Goal: Communication & Community: Connect with others

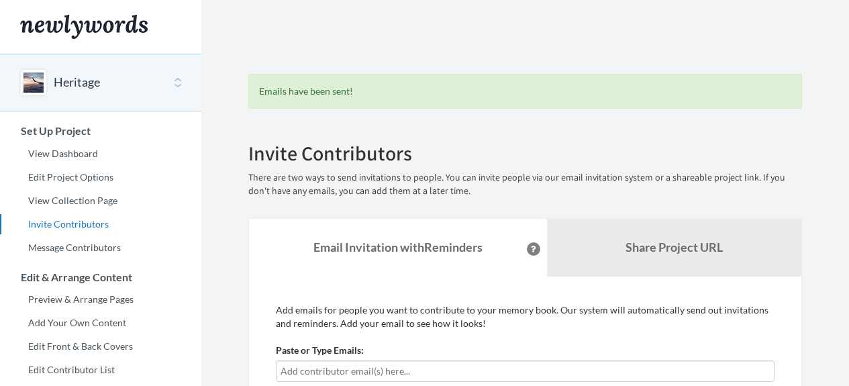
click at [407, 364] on input "text" at bounding box center [526, 371] width 490 height 15
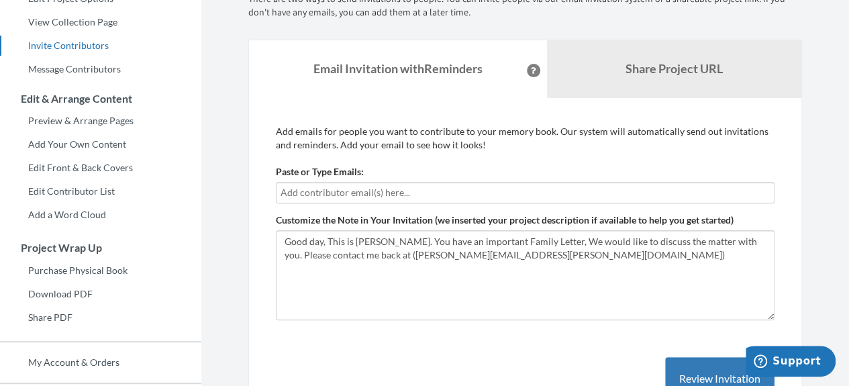
click at [367, 193] on input "text" at bounding box center [526, 192] width 490 height 15
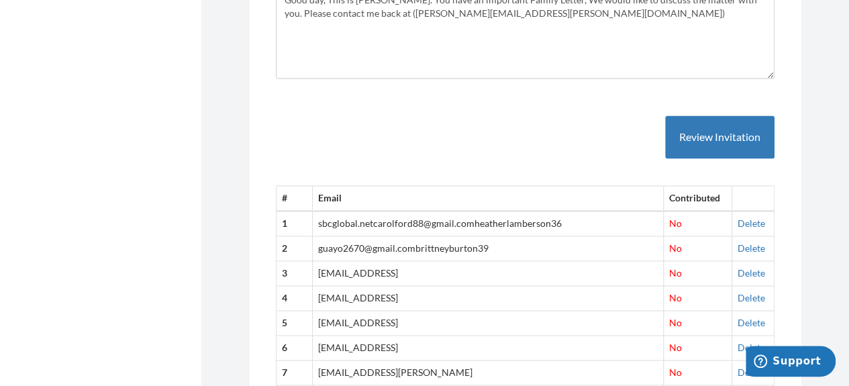
scroll to position [895, 0]
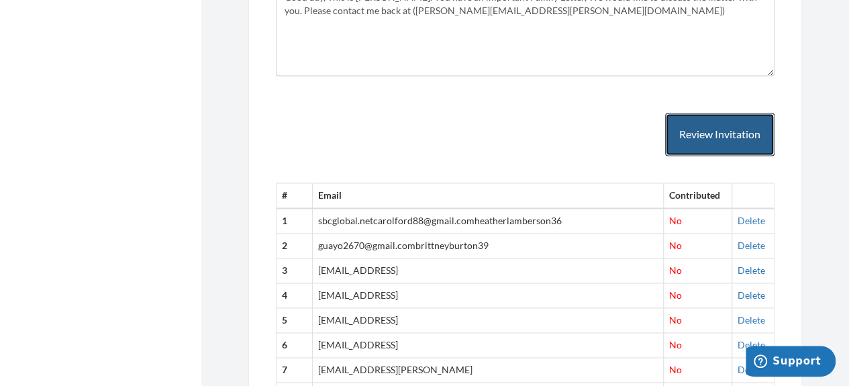
click at [694, 156] on button "Review Invitation" at bounding box center [719, 135] width 109 height 44
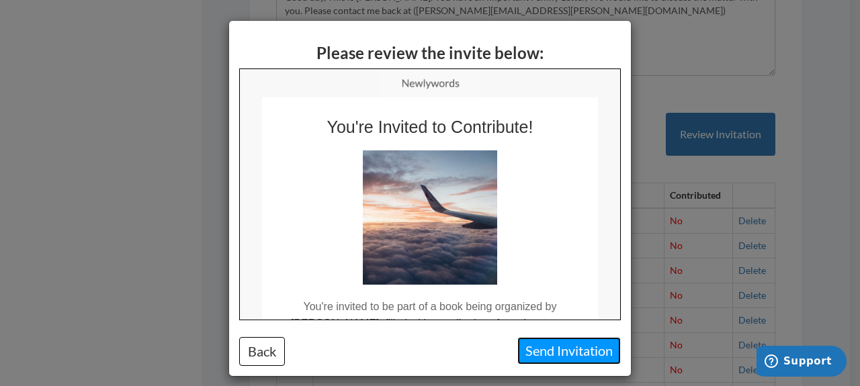
click at [525, 354] on button "Send Invitation" at bounding box center [568, 351] width 103 height 28
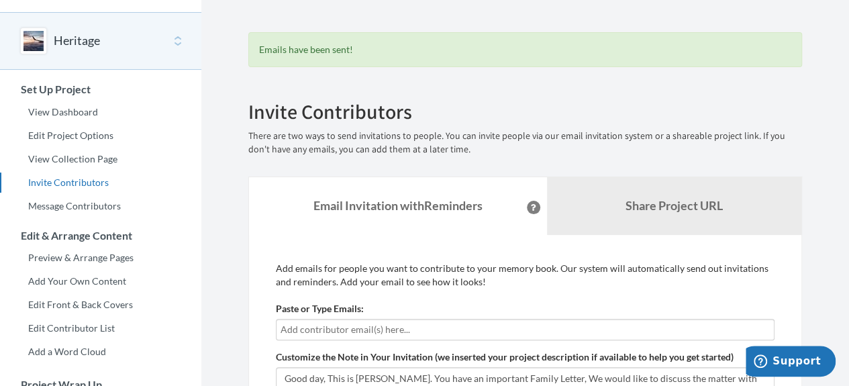
scroll to position [89, 0]
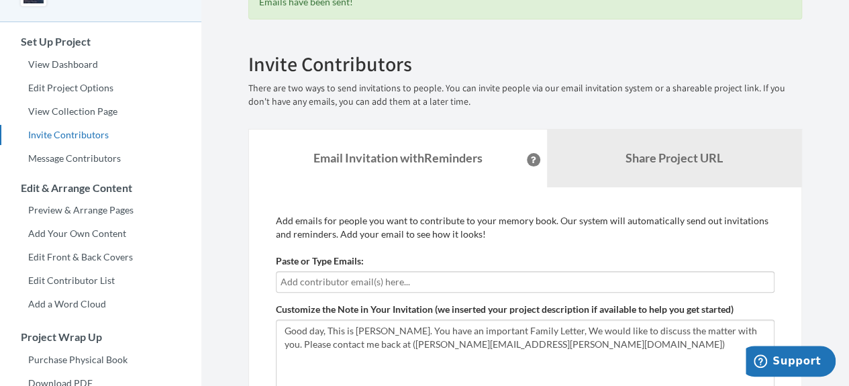
click at [420, 281] on input "text" at bounding box center [526, 282] width 490 height 15
click at [334, 285] on input "text" at bounding box center [526, 282] width 490 height 15
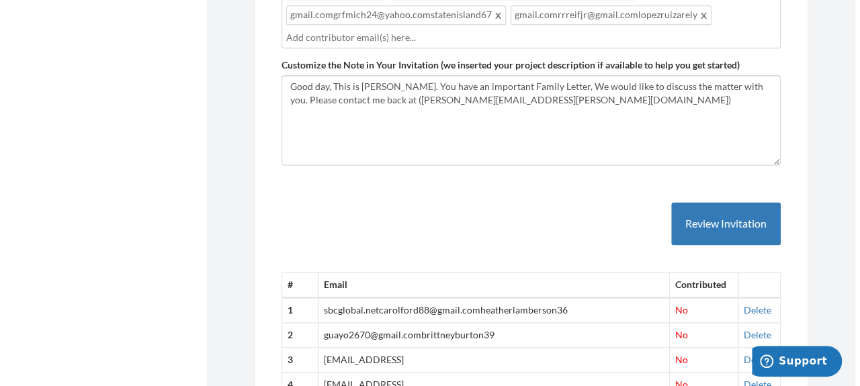
scroll to position [806, 0]
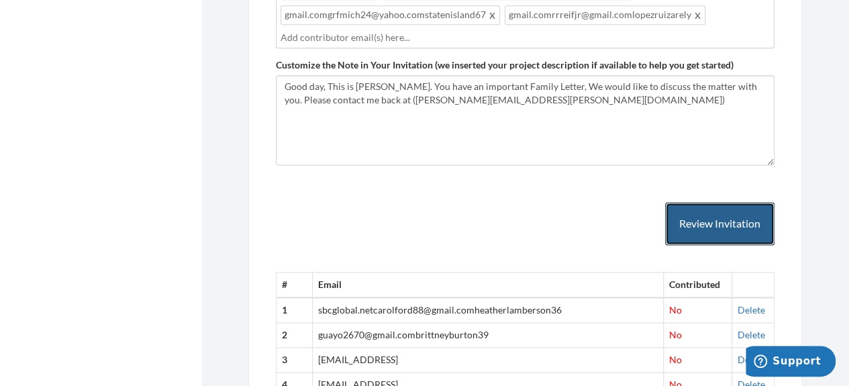
click at [692, 246] on button "Review Invitation" at bounding box center [719, 224] width 109 height 44
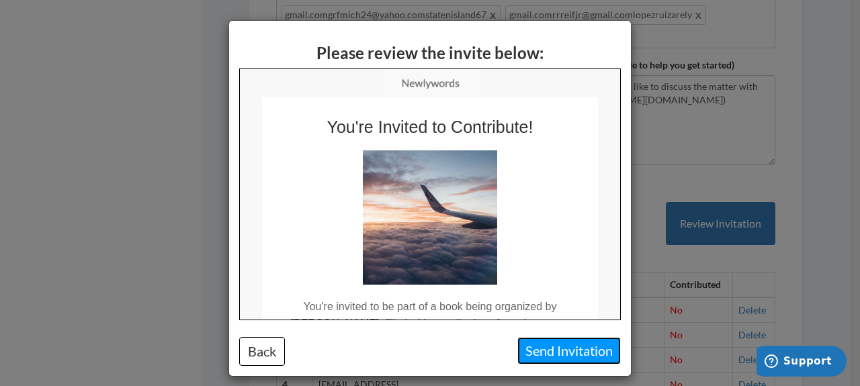
click at [559, 351] on button "Send Invitation" at bounding box center [568, 351] width 103 height 28
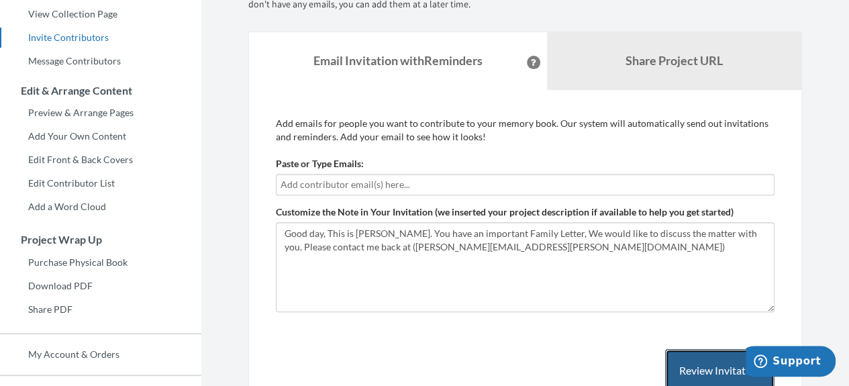
scroll to position [187, 0]
click at [451, 182] on input "text" at bounding box center [526, 184] width 490 height 15
click at [377, 185] on input "text" at bounding box center [526, 184] width 490 height 15
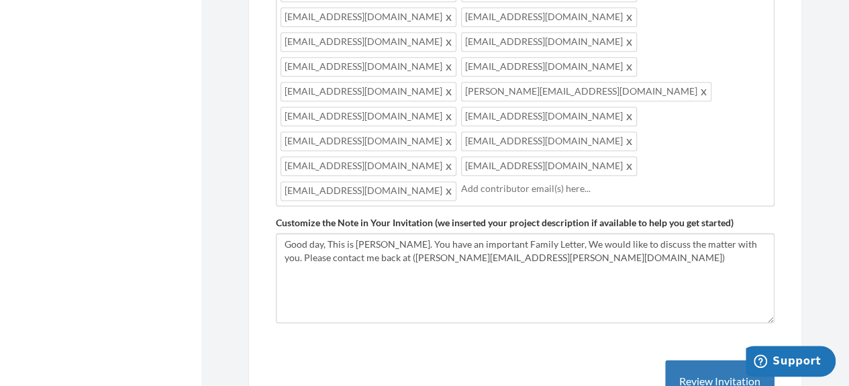
scroll to position [813, 0]
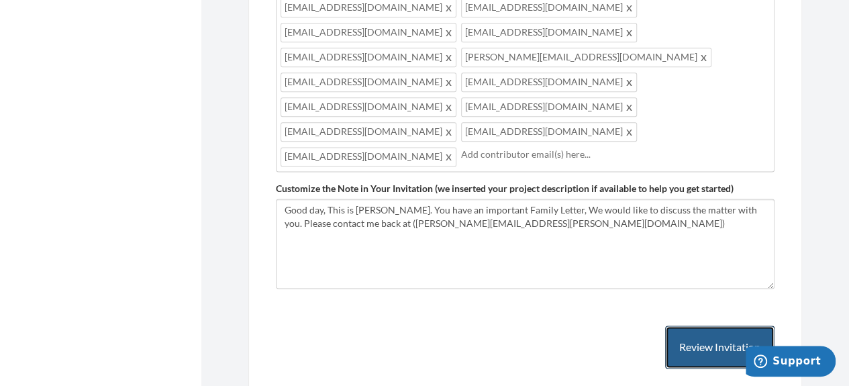
click at [725, 326] on button "Review Invitation" at bounding box center [719, 348] width 109 height 44
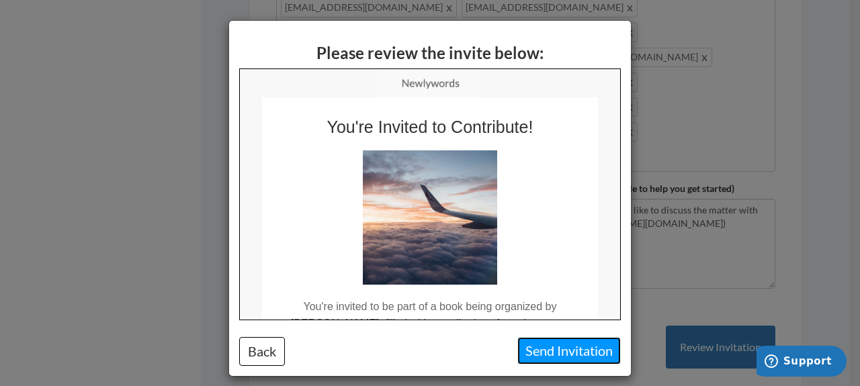
click at [529, 347] on button "Send Invitation" at bounding box center [568, 351] width 103 height 28
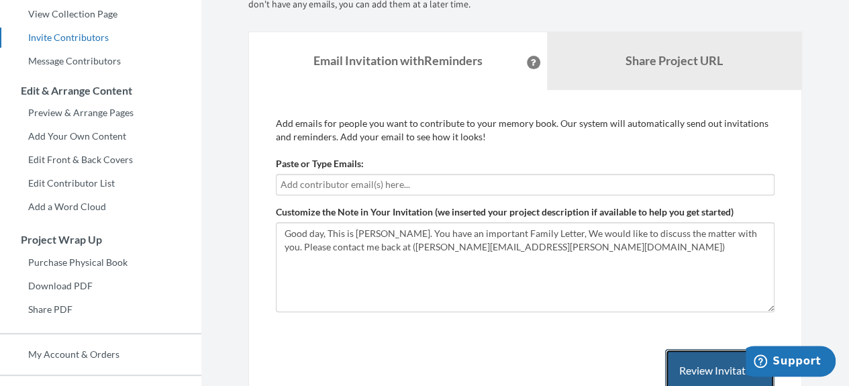
scroll to position [187, 0]
click at [381, 185] on input "text" at bounding box center [526, 184] width 490 height 15
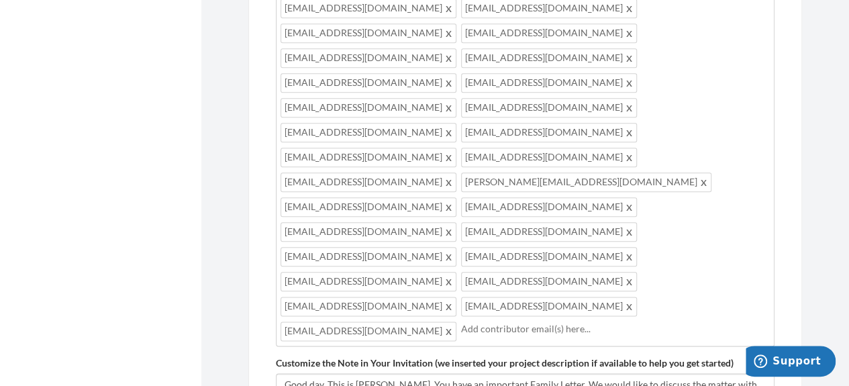
scroll to position [634, 0]
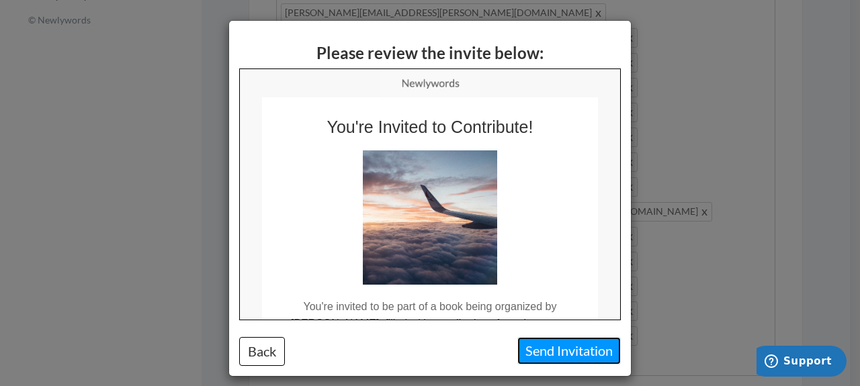
click at [561, 352] on button "Send Invitation" at bounding box center [568, 351] width 103 height 28
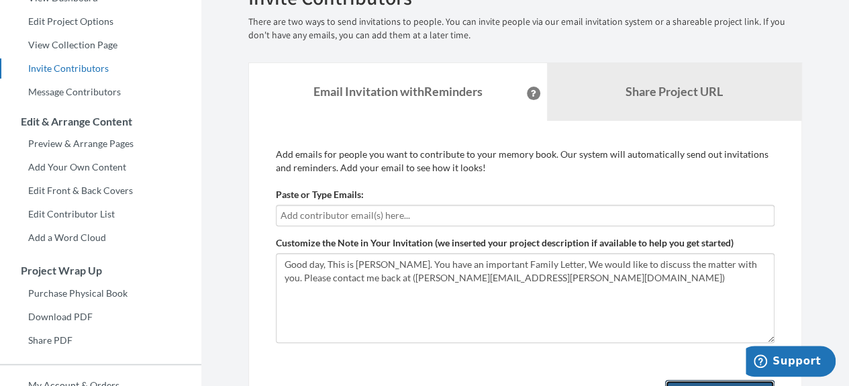
scroll to position [179, 0]
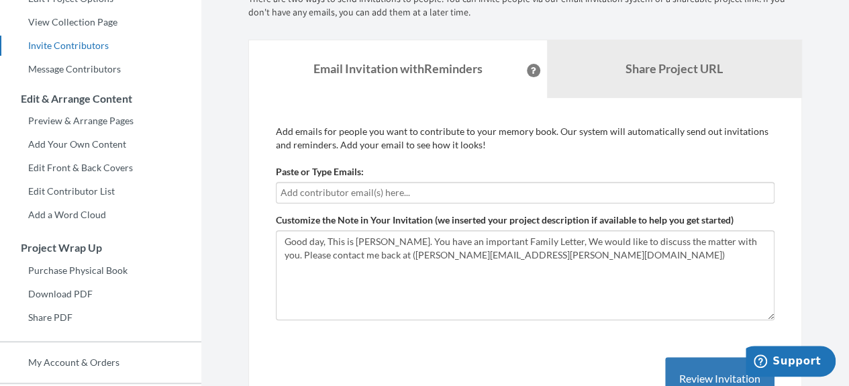
click at [399, 189] on input "text" at bounding box center [526, 192] width 490 height 15
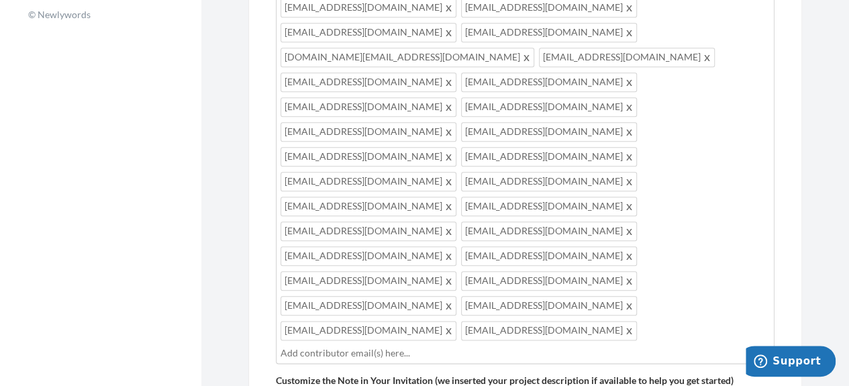
scroll to position [716, 0]
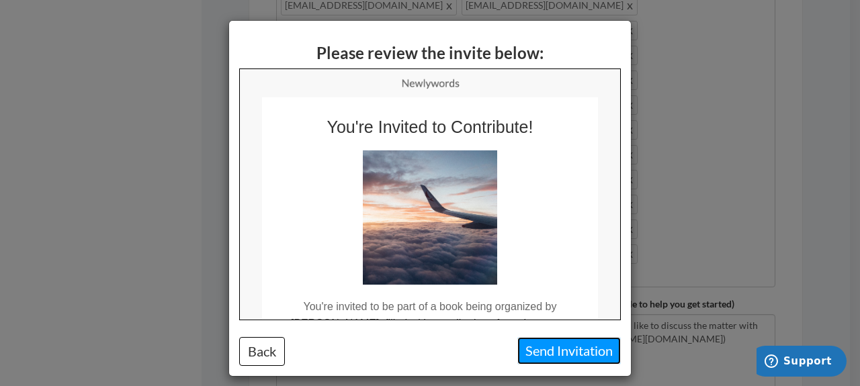
click at [576, 355] on button "Send Invitation" at bounding box center [568, 351] width 103 height 28
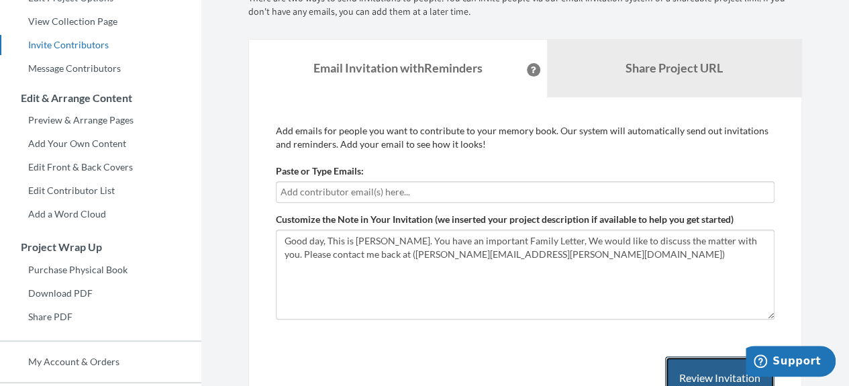
scroll to position [179, 0]
click at [416, 197] on input "text" at bounding box center [526, 192] width 490 height 15
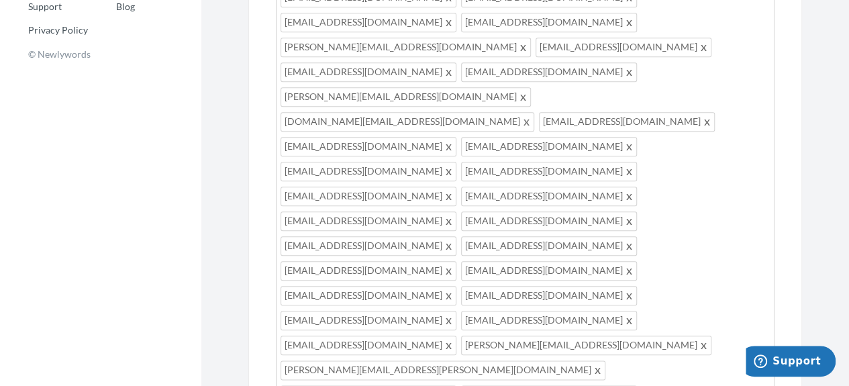
scroll to position [716, 0]
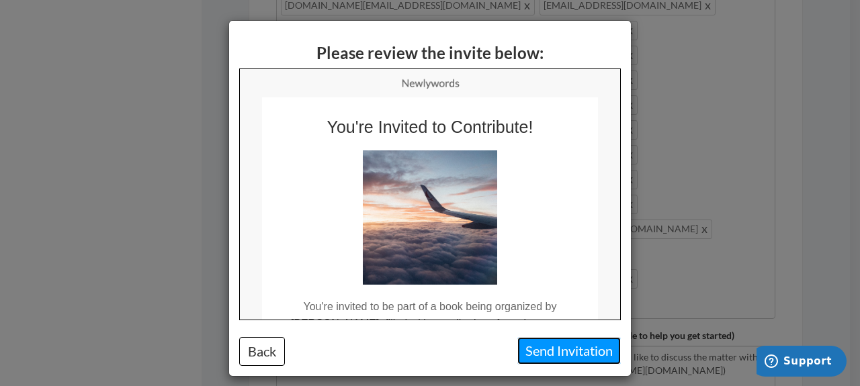
click at [541, 347] on button "Send Invitation" at bounding box center [568, 351] width 103 height 28
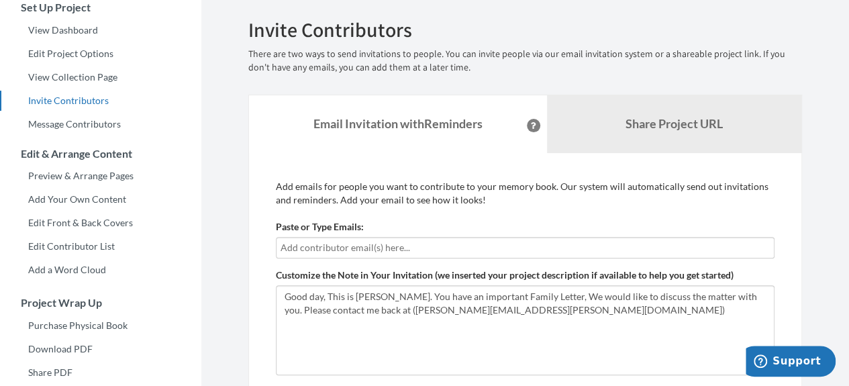
scroll to position [269, 0]
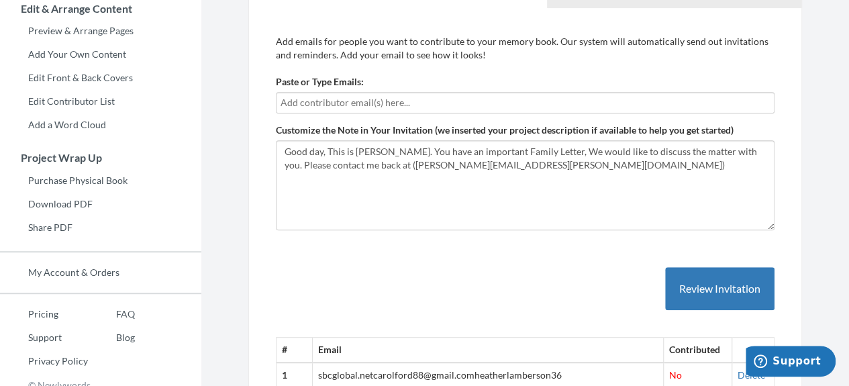
click at [401, 99] on input "text" at bounding box center [526, 102] width 490 height 15
click at [381, 98] on input "text" at bounding box center [526, 102] width 490 height 15
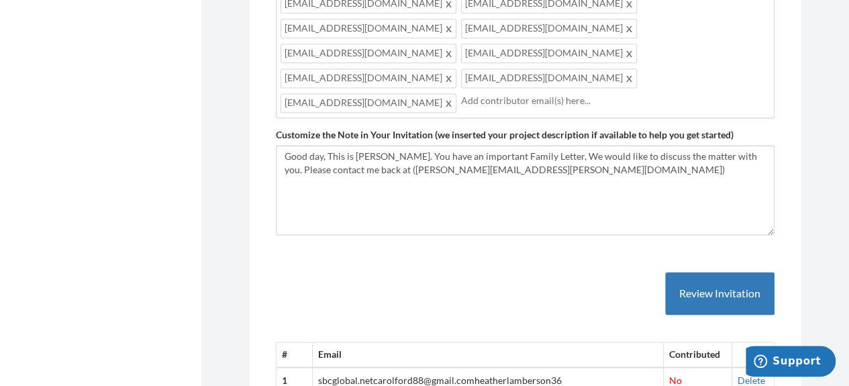
scroll to position [806, 0]
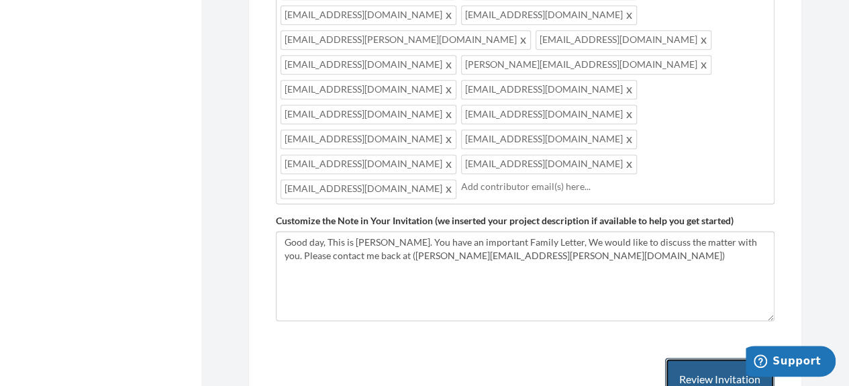
click at [711, 358] on button "Review Invitation" at bounding box center [719, 380] width 109 height 44
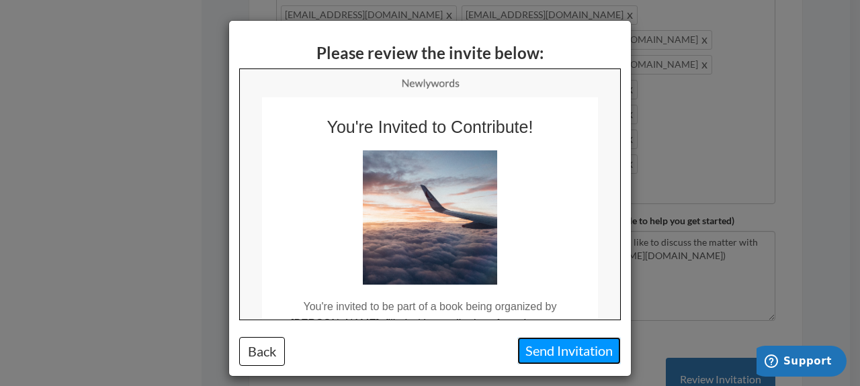
click at [541, 351] on button "Send Invitation" at bounding box center [568, 351] width 103 height 28
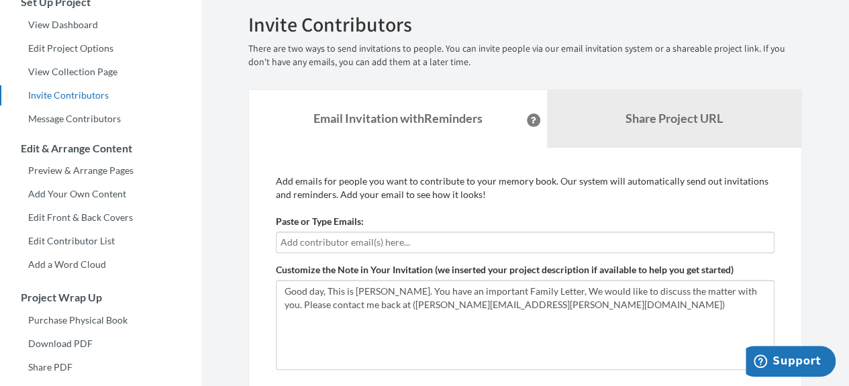
scroll to position [179, 0]
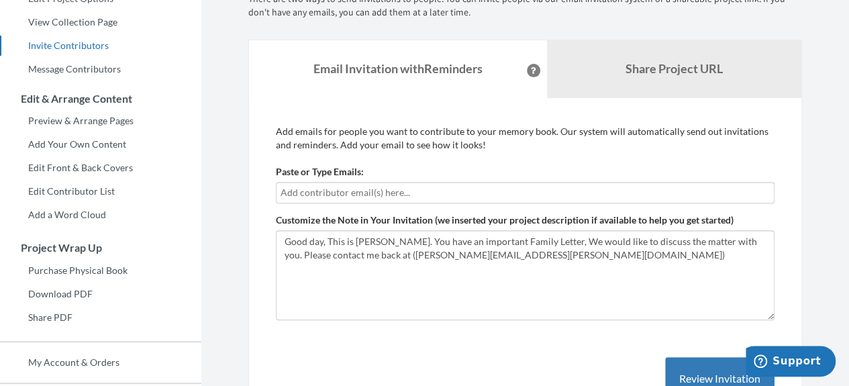
click at [372, 196] on input "text" at bounding box center [526, 192] width 490 height 15
type input "[EMAIL_ADDRESS][DOMAIN_NAME]"
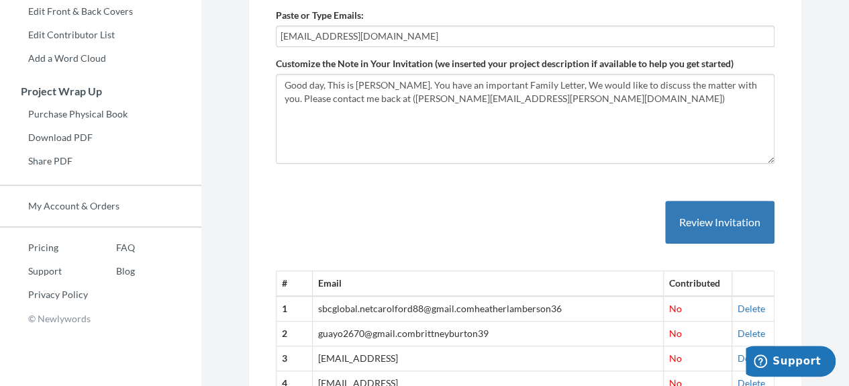
scroll to position [358, 0]
